Goal: Book appointment/travel/reservation

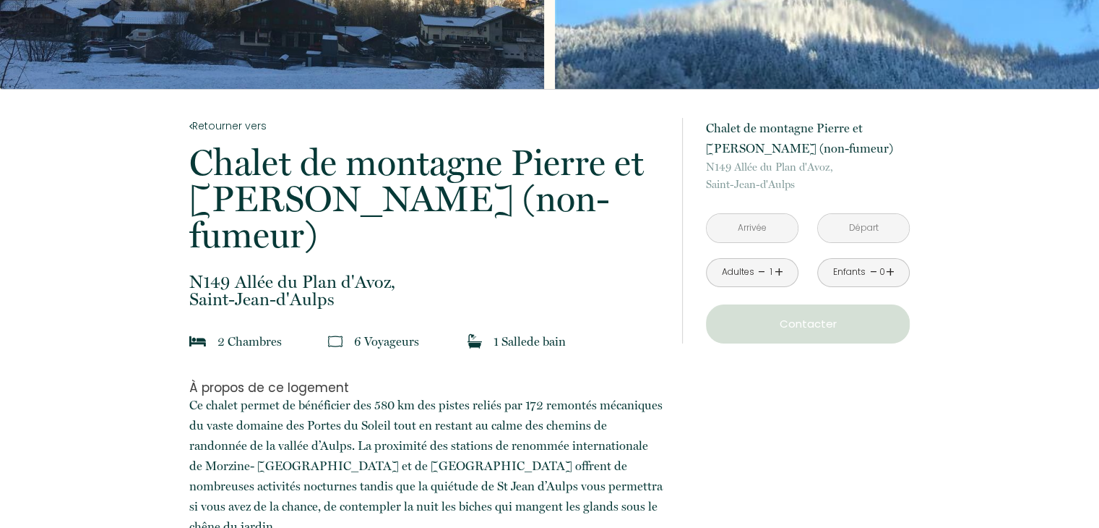
scroll to position [217, 0]
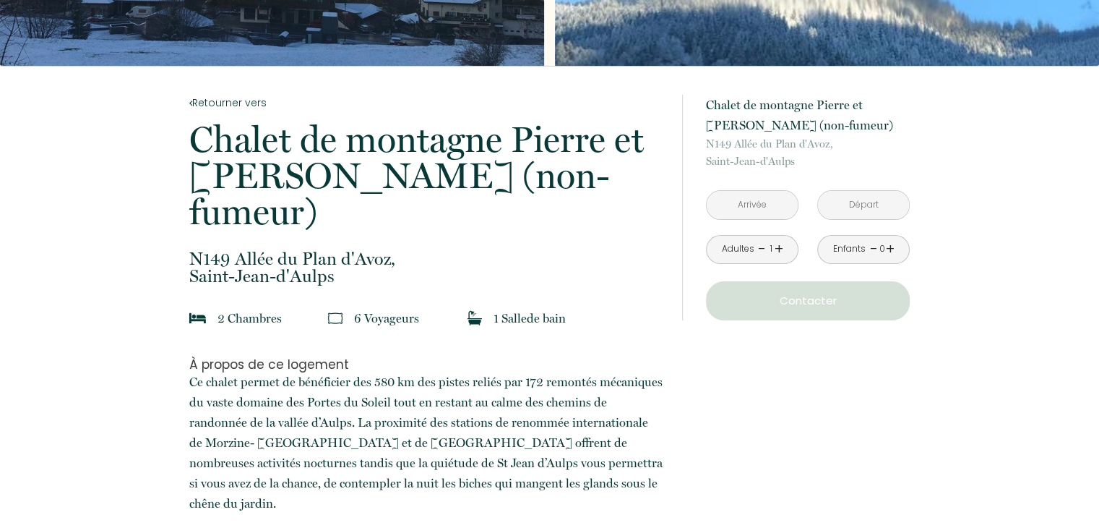
click at [775, 202] on input "text" at bounding box center [752, 205] width 91 height 28
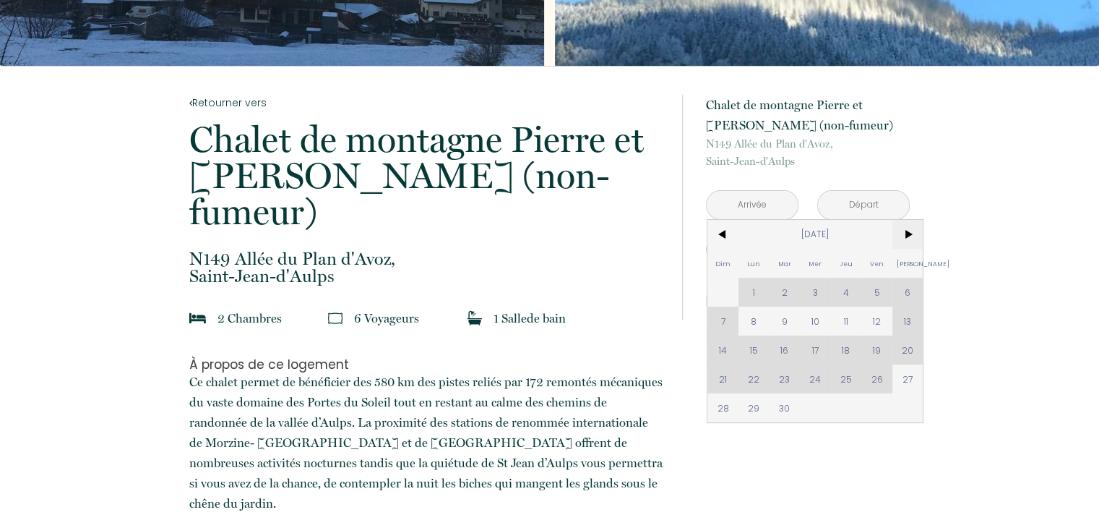
click at [910, 231] on span ">" at bounding box center [908, 234] width 31 height 29
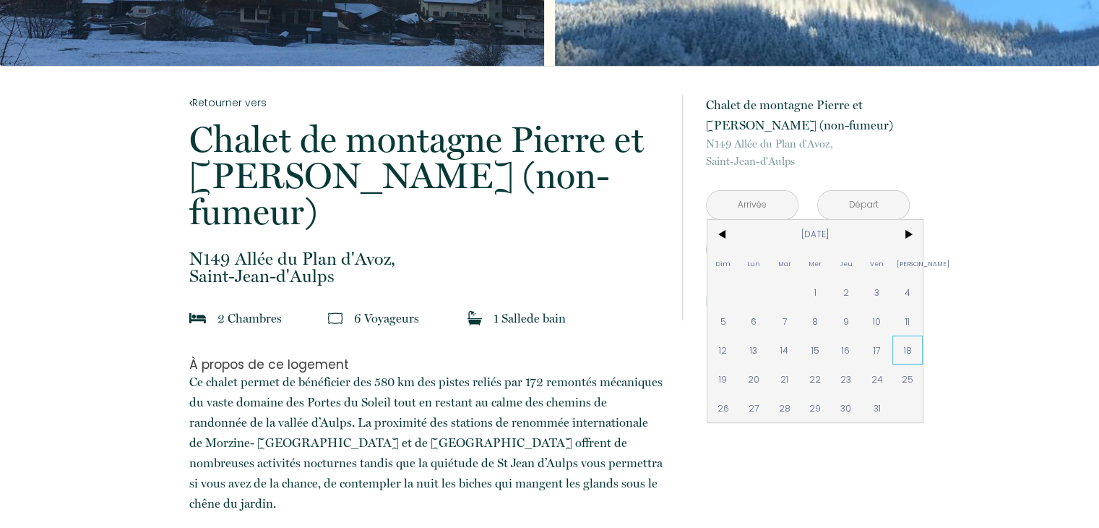
click at [908, 348] on span "18" at bounding box center [908, 349] width 31 height 29
type input "[DATE]"
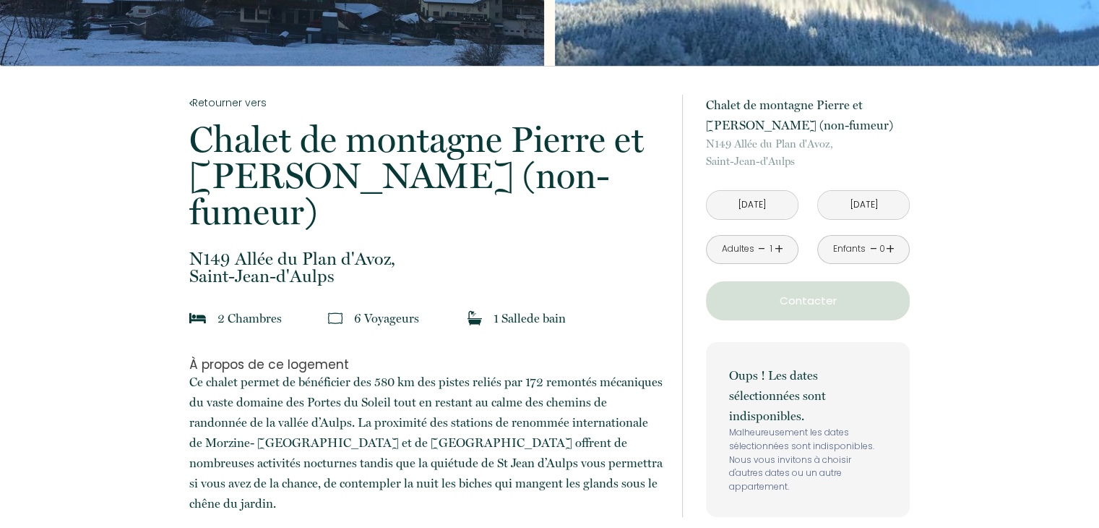
click at [865, 202] on input "[DATE]" at bounding box center [863, 205] width 91 height 28
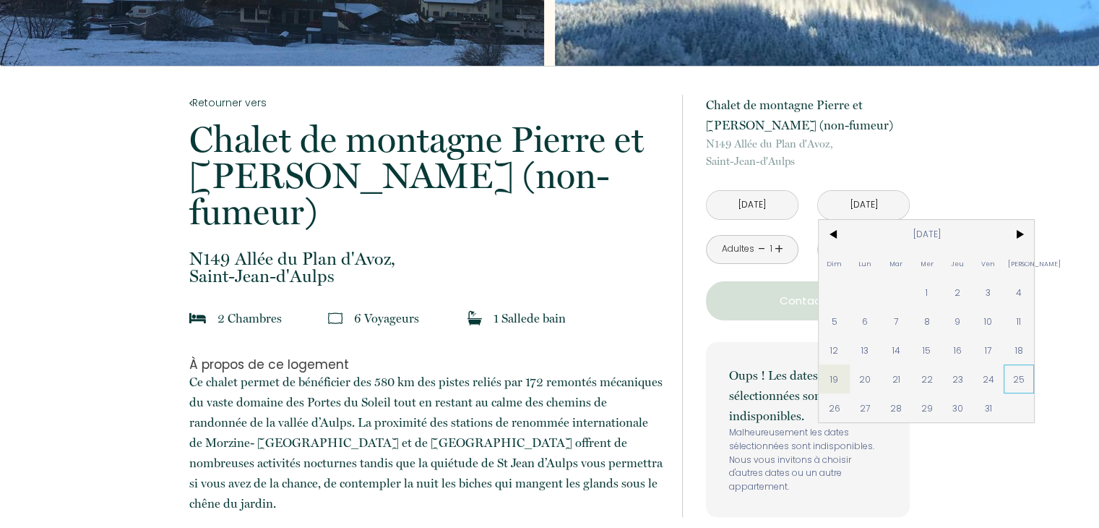
click at [1018, 372] on span "25" at bounding box center [1019, 378] width 31 height 29
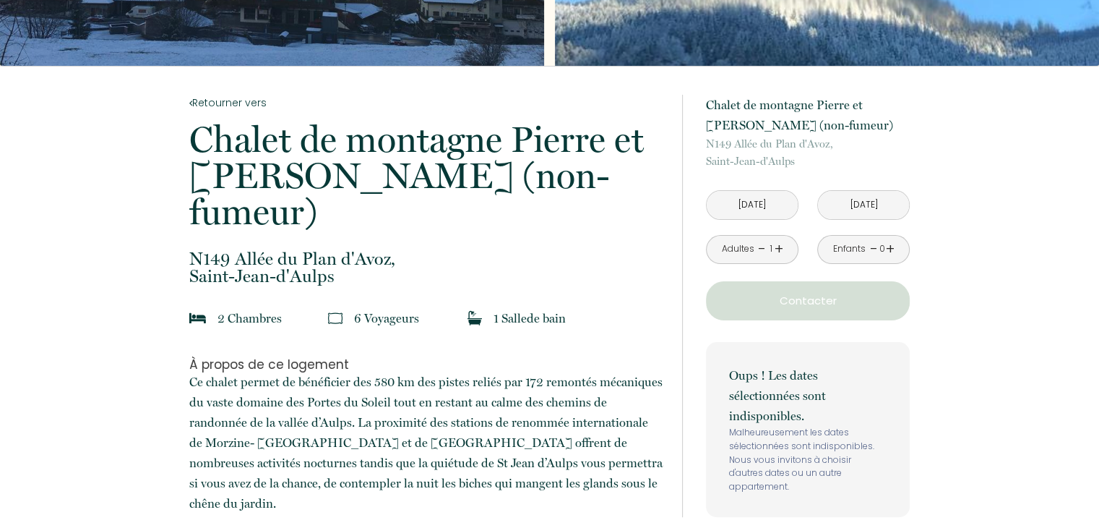
type input "[DATE]"
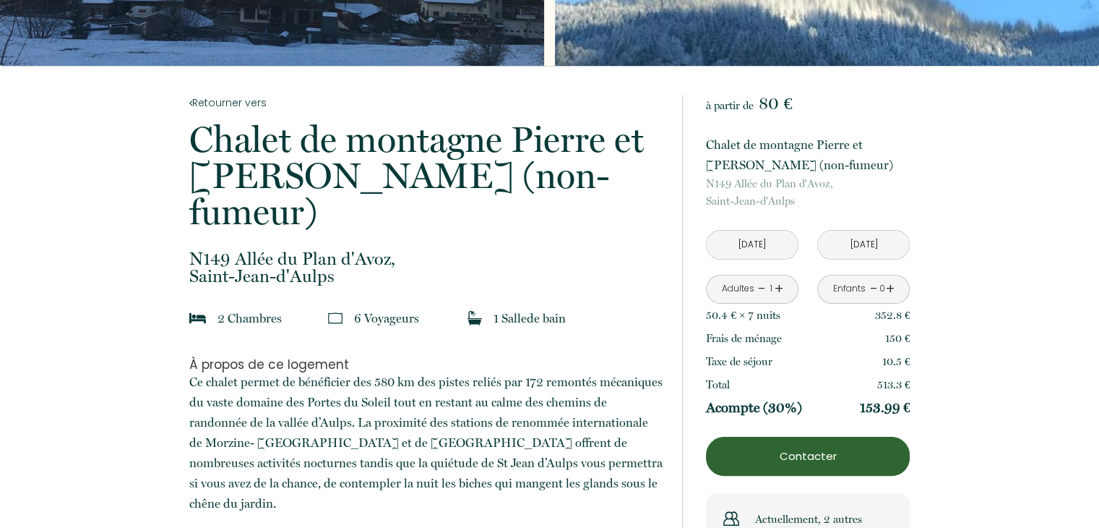
click at [778, 286] on link "+" at bounding box center [779, 289] width 9 height 22
click at [893, 285] on link "+" at bounding box center [890, 289] width 9 height 22
click at [893, 286] on link "+" at bounding box center [890, 289] width 9 height 22
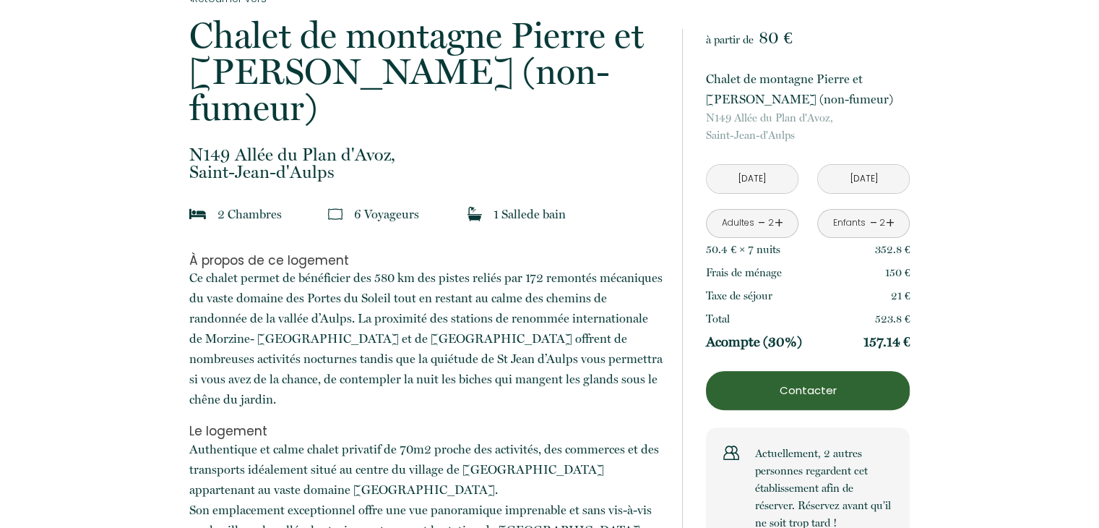
scroll to position [289, 0]
